Goal: Information Seeking & Learning: Learn about a topic

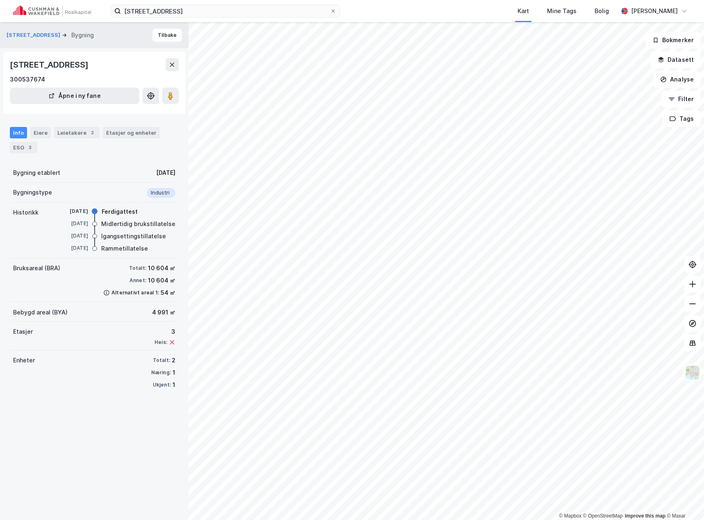
click at [435, 309] on div "© Mapbox © OpenStreetMap Improve this map © Maxar Hensmoveien 101 Bygning [GEOG…" at bounding box center [352, 271] width 704 height 498
click at [171, 97] on image at bounding box center [170, 96] width 5 height 8
click at [272, 11] on input "[STREET_ADDRESS]" at bounding box center [225, 11] width 209 height 12
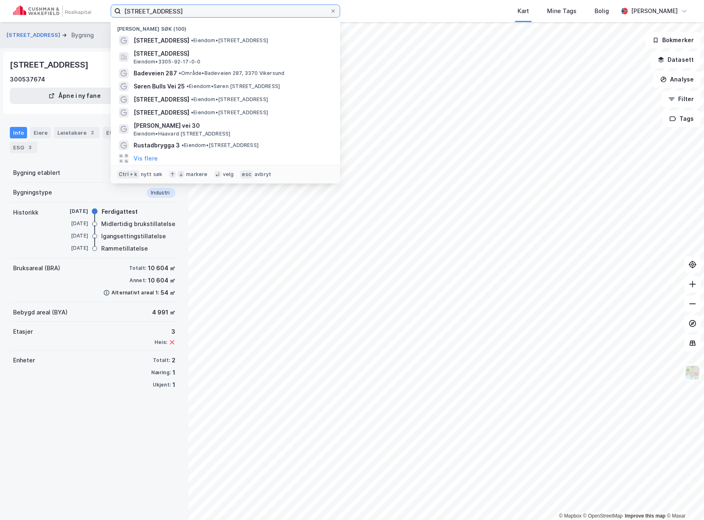
click at [272, 11] on input "[STREET_ADDRESS]" at bounding box center [225, 11] width 209 height 12
paste input "8"
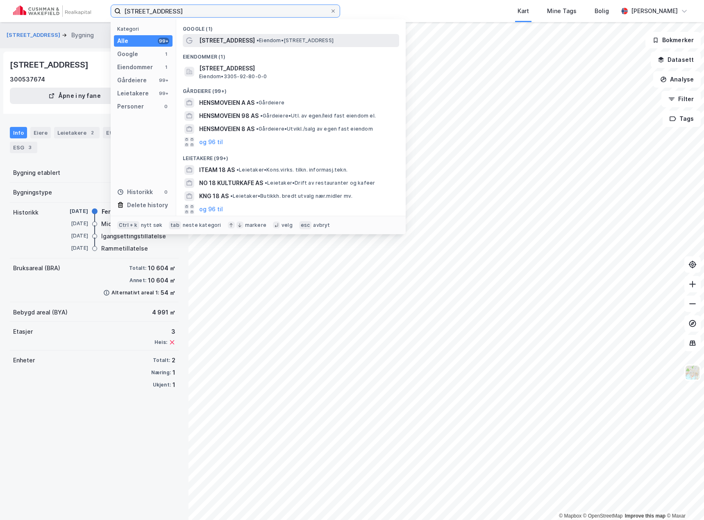
type input "[STREET_ADDRESS]"
click at [243, 39] on span "[STREET_ADDRESS]" at bounding box center [227, 41] width 56 height 10
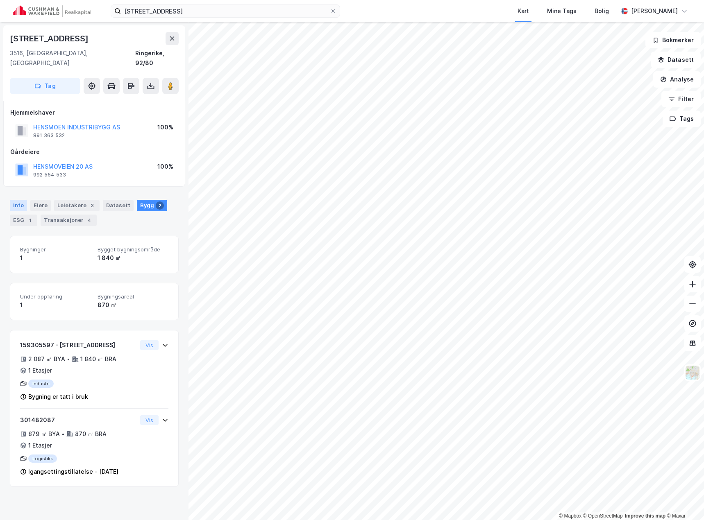
click at [24, 200] on div "Info" at bounding box center [18, 205] width 17 height 11
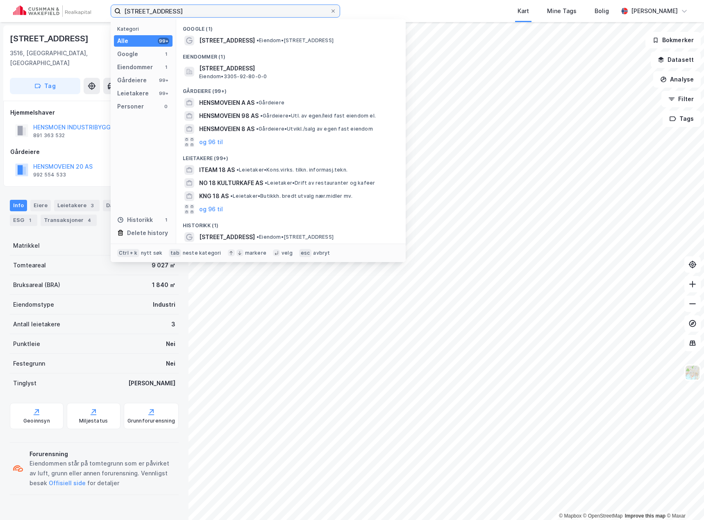
click at [167, 14] on input "[STREET_ADDRESS]" at bounding box center [225, 11] width 209 height 12
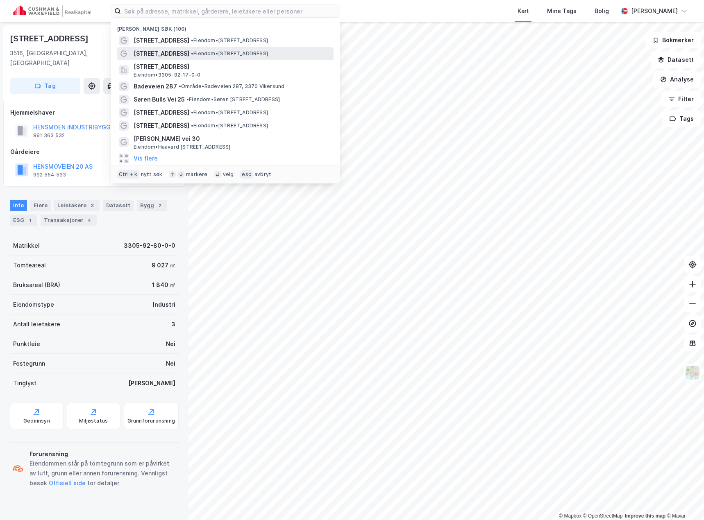
click at [263, 50] on div "[STREET_ADDRESS] • Eiendom • [STREET_ADDRESS]" at bounding box center [233, 54] width 198 height 10
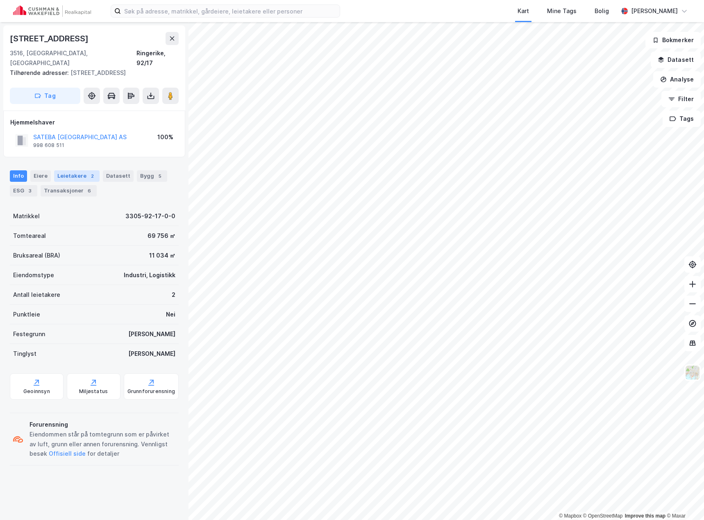
click at [71, 170] on div "Leietakere 2" at bounding box center [76, 175] width 45 height 11
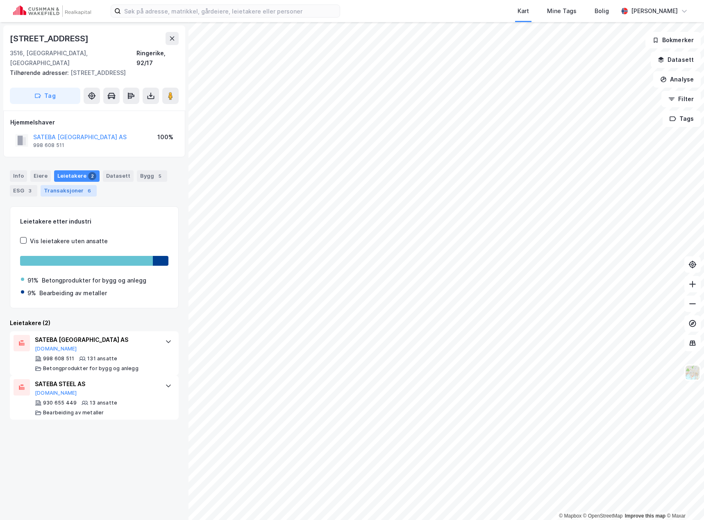
drag, startPoint x: 69, startPoint y: 179, endPoint x: 58, endPoint y: 179, distance: 11.1
click at [69, 185] on div "Transaksjoner 6" at bounding box center [69, 190] width 56 height 11
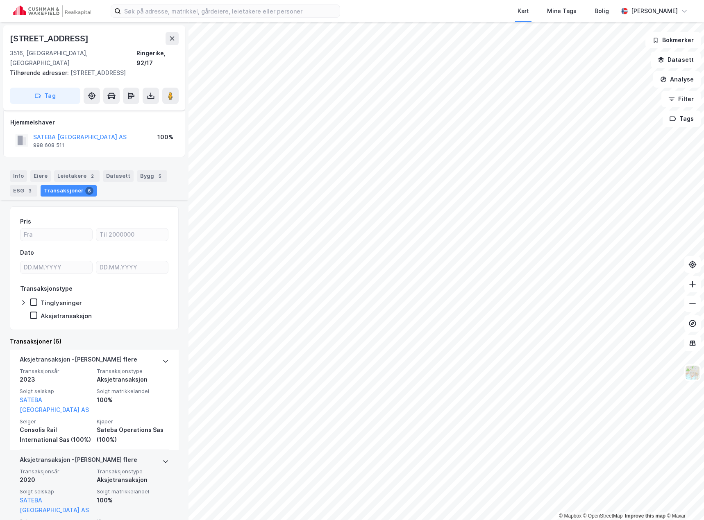
scroll to position [82, 0]
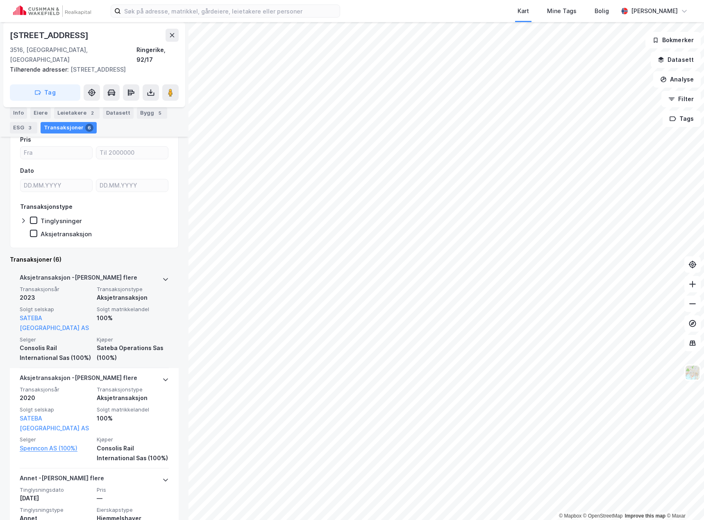
click at [143, 286] on span "Transaksjonstype" at bounding box center [133, 289] width 72 height 7
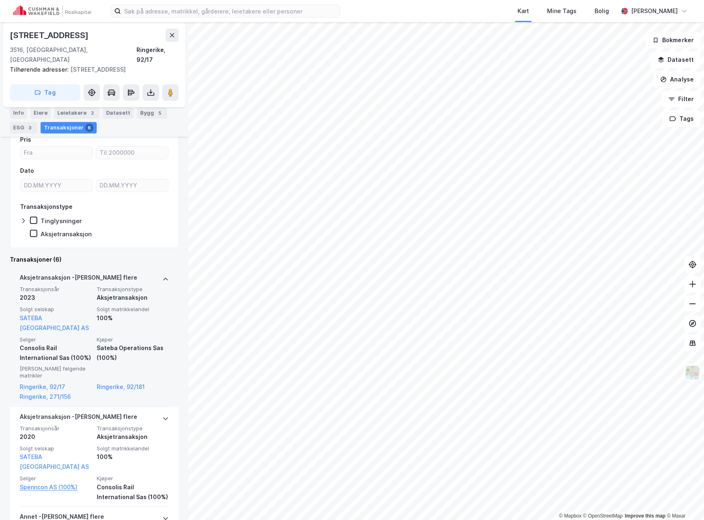
click at [145, 273] on div "Aksjetransaksjon - Gjelder flere" at bounding box center [94, 279] width 149 height 13
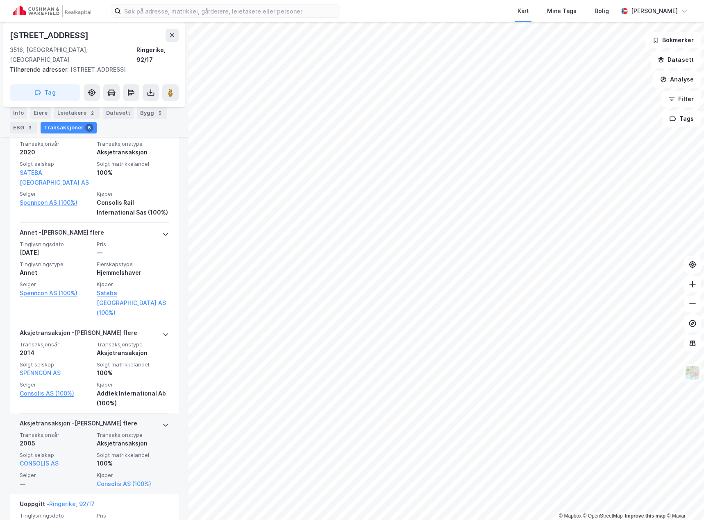
scroll to position [353, 0]
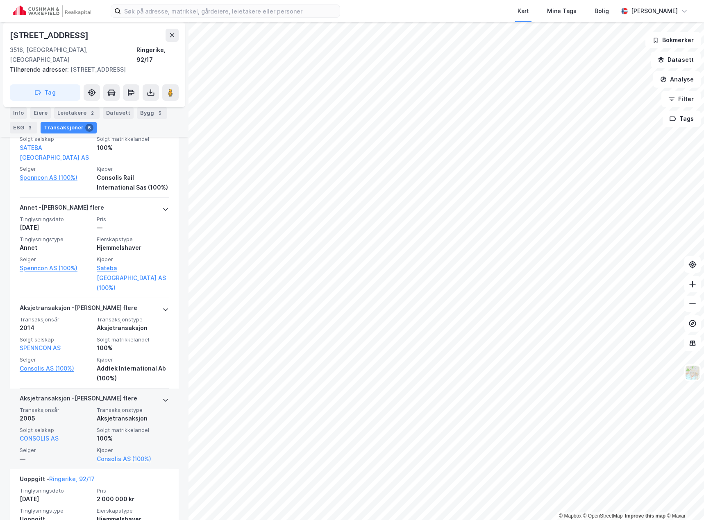
click at [122, 394] on div "Aksjetransaksjon - Gjelder flere" at bounding box center [94, 400] width 149 height 13
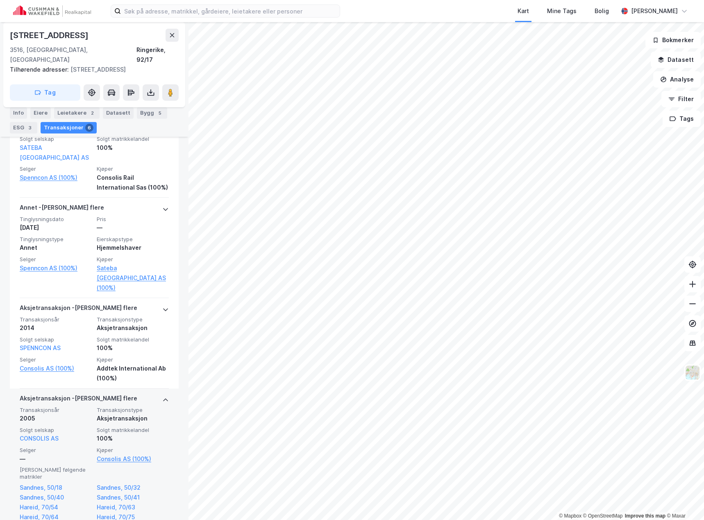
click at [129, 394] on div "Aksjetransaksjon - Gjelder flere" at bounding box center [94, 400] width 149 height 13
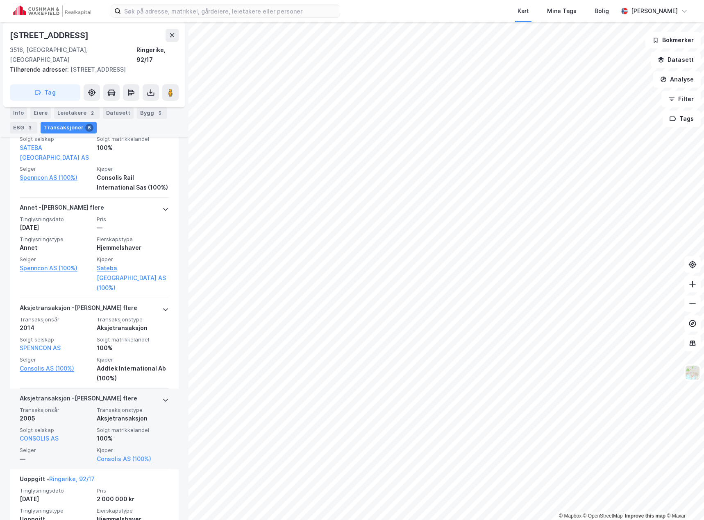
click at [129, 407] on span "Transaksjonstype" at bounding box center [133, 410] width 72 height 7
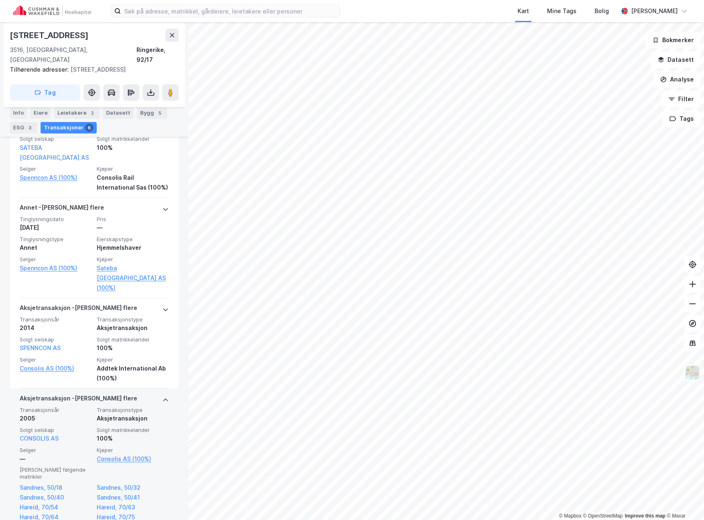
click at [129, 407] on span "Transaksjonstype" at bounding box center [133, 410] width 72 height 7
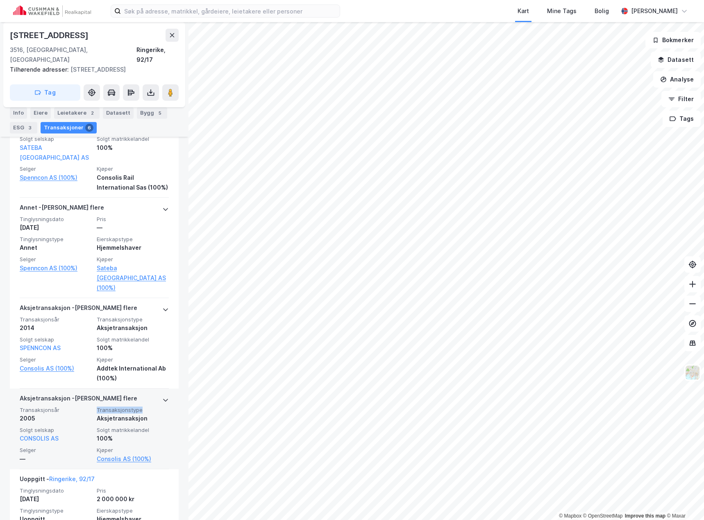
click at [129, 407] on span "Transaksjonstype" at bounding box center [133, 410] width 72 height 7
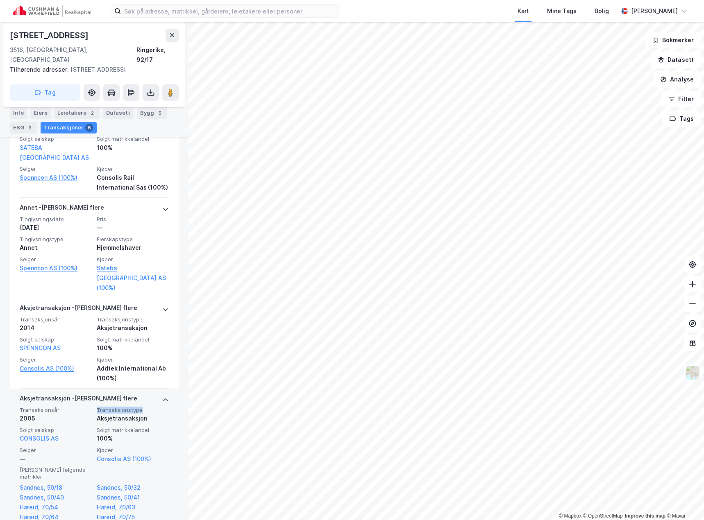
click at [129, 407] on span "Transaksjonstype" at bounding box center [133, 410] width 72 height 7
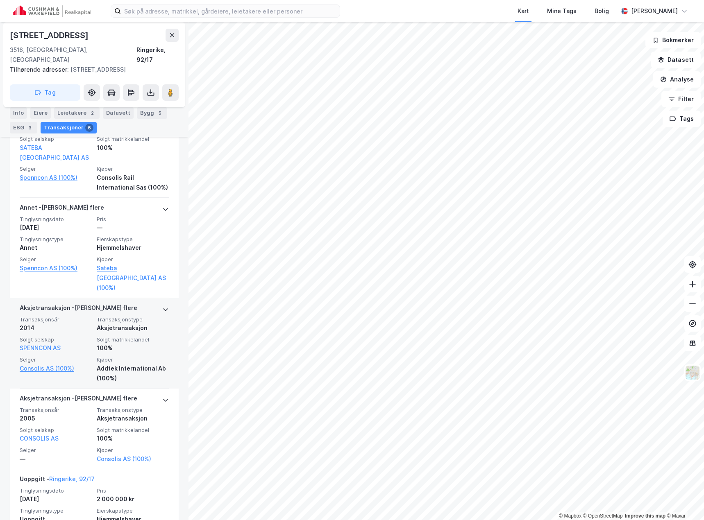
click at [115, 303] on div "Aksjetransaksjon - Gjelder flere" at bounding box center [94, 309] width 149 height 13
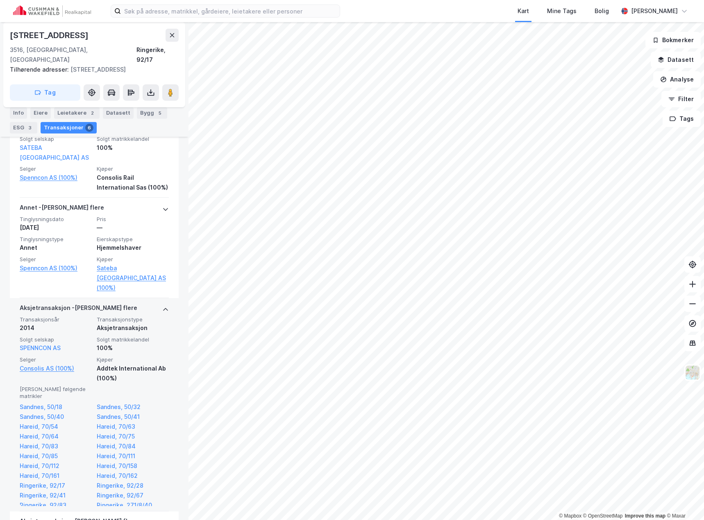
click at [115, 303] on div "Aksjetransaksjon - Gjelder flere" at bounding box center [94, 309] width 149 height 13
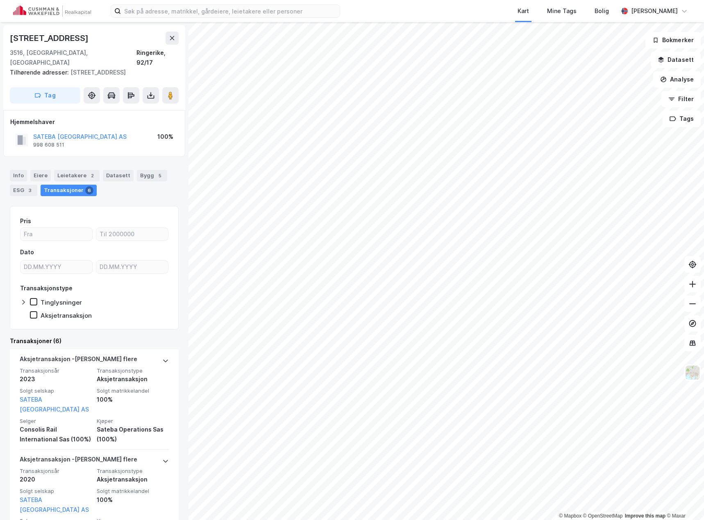
scroll to position [0, 0]
click at [15, 170] on div "Info" at bounding box center [18, 175] width 17 height 11
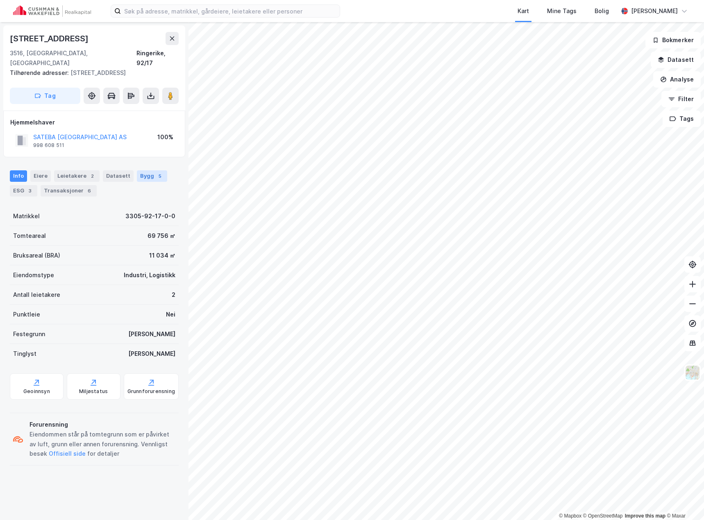
click at [156, 172] on div "5" at bounding box center [160, 176] width 8 height 8
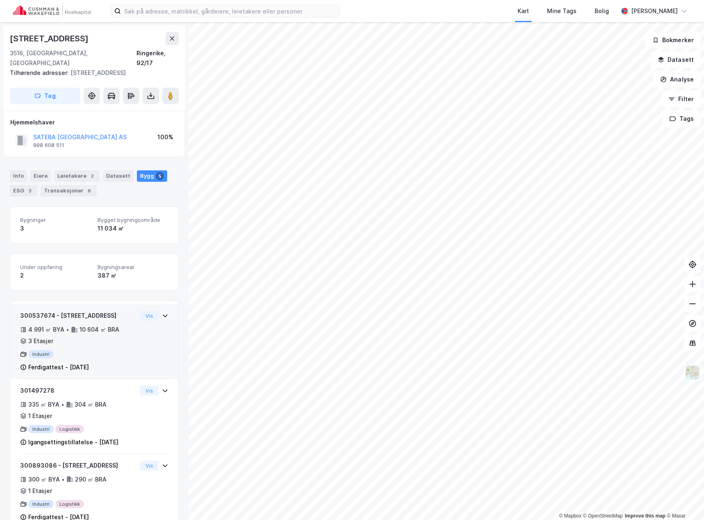
click at [114, 311] on div "300537674 - [STREET_ADDRESS]" at bounding box center [78, 316] width 117 height 10
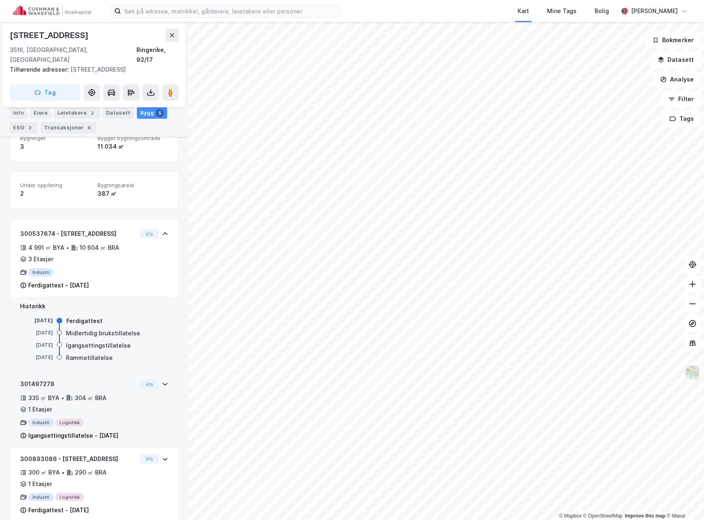
click at [113, 397] on div "335 ㎡ BYA • 304 ㎡ BRA • 1 Etasjer" at bounding box center [78, 403] width 117 height 21
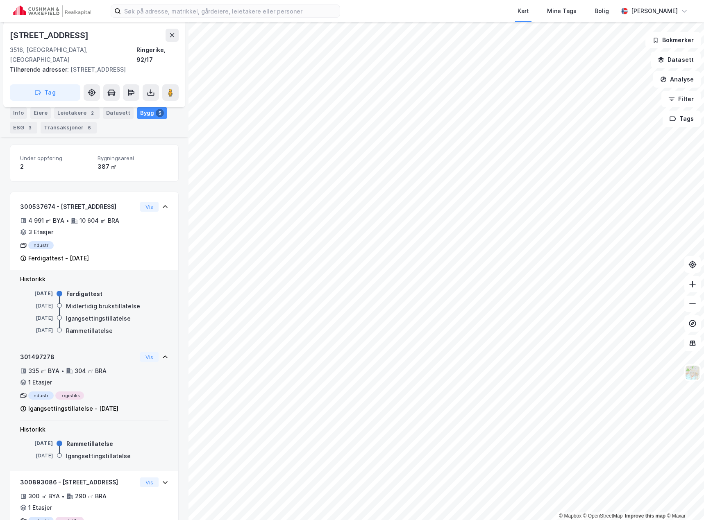
scroll to position [123, 0]
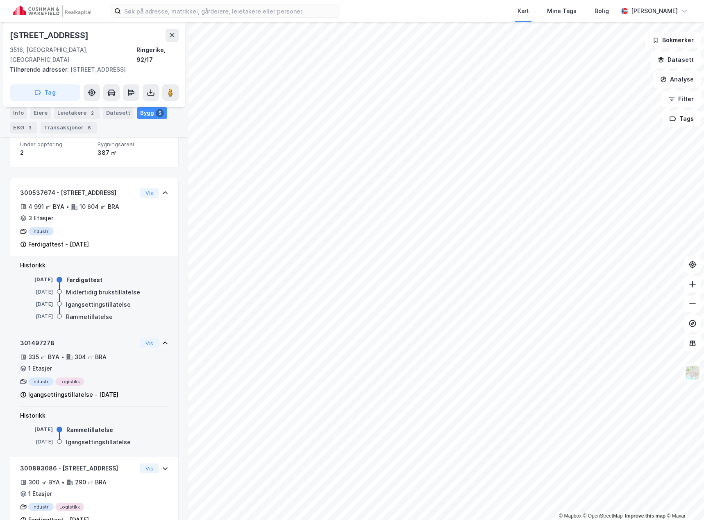
click at [121, 378] on div "Industri Logistikk" at bounding box center [78, 382] width 117 height 8
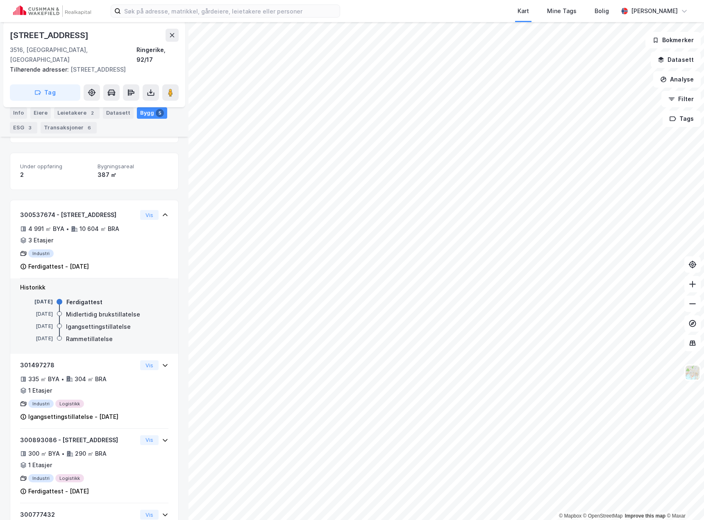
scroll to position [82, 0]
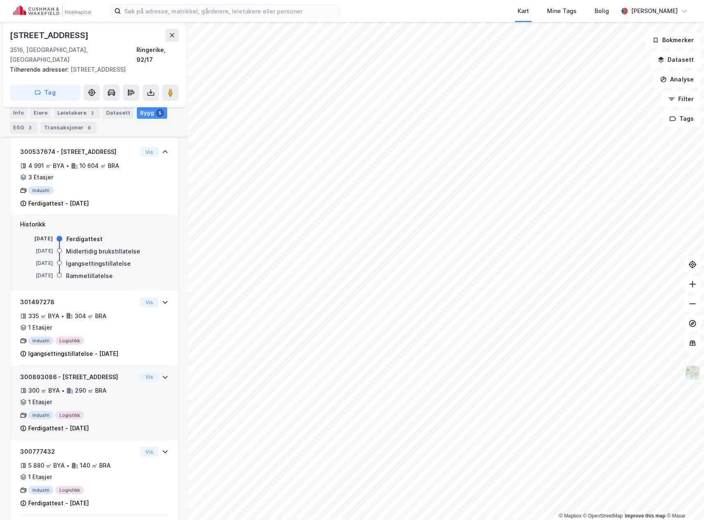
click at [100, 390] on div "300 ㎡ BYA • 290 ㎡ BRA • 1 Etasjer" at bounding box center [78, 396] width 117 height 21
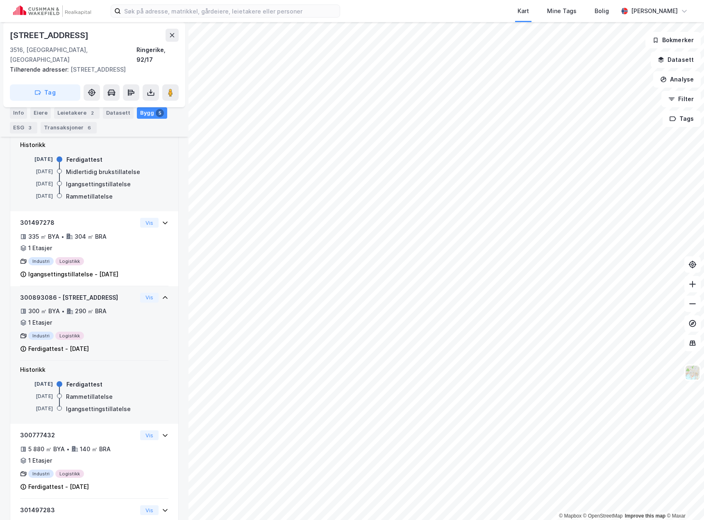
scroll to position [246, 0]
